Goal: Transaction & Acquisition: Purchase product/service

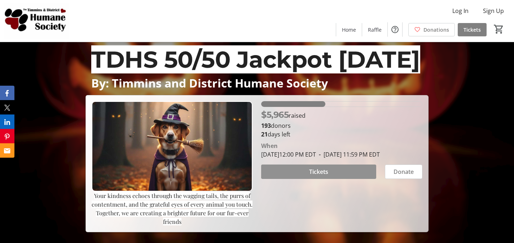
click at [342, 181] on span at bounding box center [318, 171] width 115 height 17
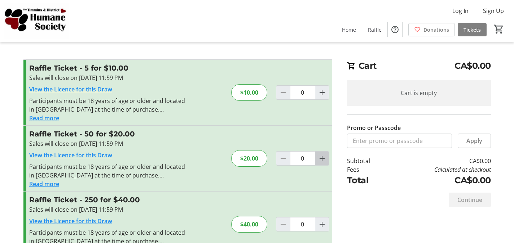
click at [319, 159] on mat-icon "Increment by one" at bounding box center [322, 158] width 9 height 9
type input "1"
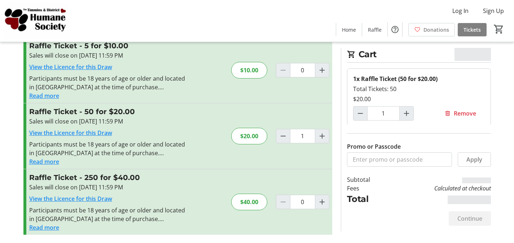
scroll to position [23, 0]
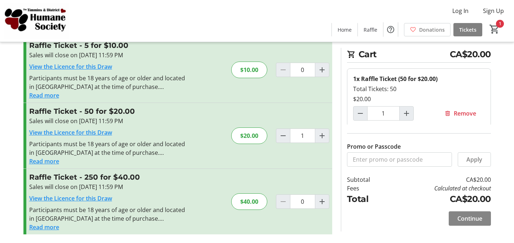
click at [464, 217] on span "Continue" at bounding box center [469, 219] width 25 height 9
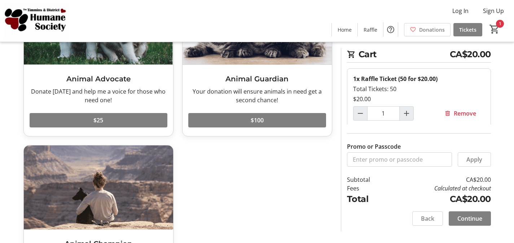
scroll to position [144, 0]
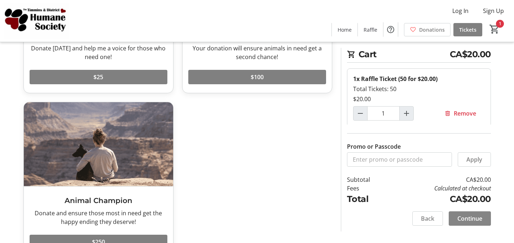
click at [462, 220] on span "Continue" at bounding box center [469, 219] width 25 height 9
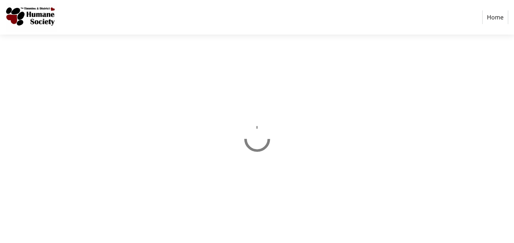
select select "CA"
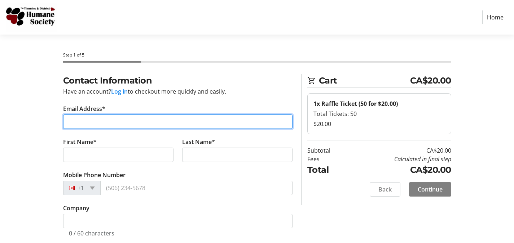
click at [78, 120] on input "Email Address*" at bounding box center [177, 122] width 229 height 14
type input "[EMAIL_ADDRESS][DOMAIN_NAME]"
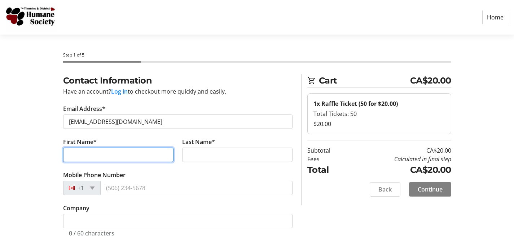
type input "Angele"
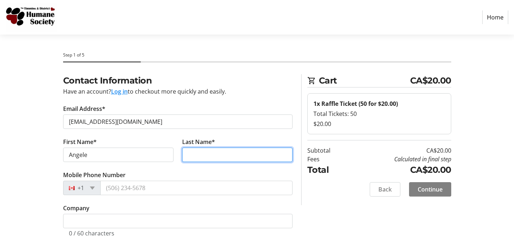
type input "Souckey-[PERSON_NAME]"
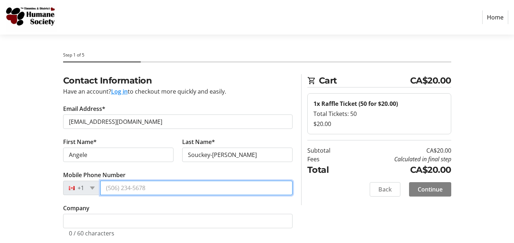
type input "[PHONE_NUMBER]"
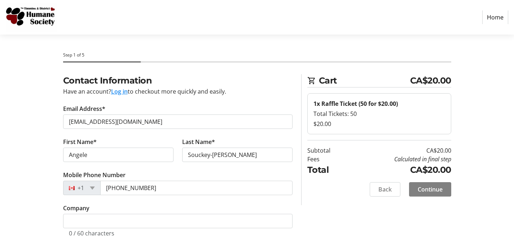
type input "[STREET_ADDRESS][PERSON_NAME]"
type input "Timmins"
select select "ON"
type input "P4R 0C1"
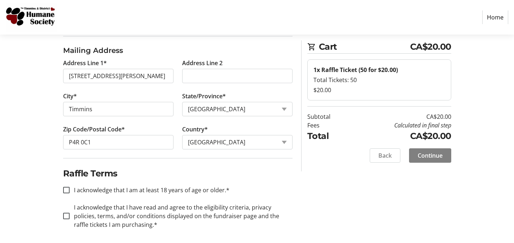
scroll to position [213, 0]
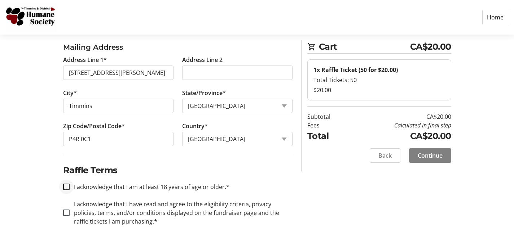
click at [66, 192] on div at bounding box center [66, 187] width 17 height 17
checkbox input "true"
click at [65, 211] on input "I acknowledge that I have read and agree to the eligibility criteria, privacy p…" at bounding box center [66, 213] width 6 height 6
checkbox input "true"
click at [423, 162] on span at bounding box center [430, 155] width 42 height 17
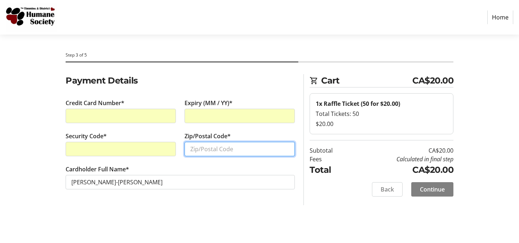
click at [207, 153] on input "Zip/Postal Code*" at bounding box center [240, 149] width 110 height 14
type input "P4R 0C1"
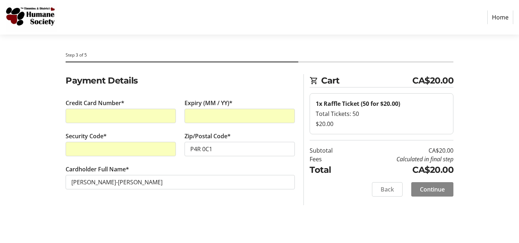
click at [436, 192] on span "Continue" at bounding box center [432, 189] width 25 height 9
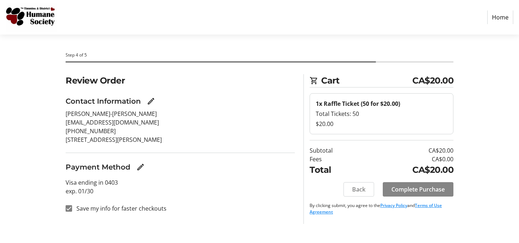
click at [414, 191] on span "Complete Purchase" at bounding box center [418, 189] width 53 height 9
